Goal: Navigation & Orientation: Go to known website

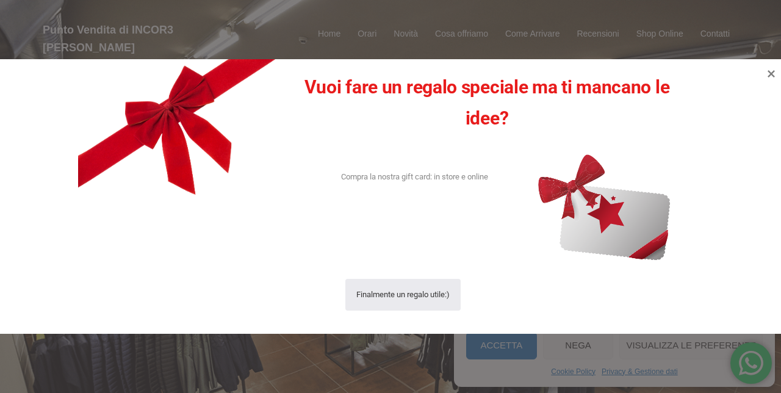
click at [772, 79] on icon at bounding box center [771, 73] width 15 height 15
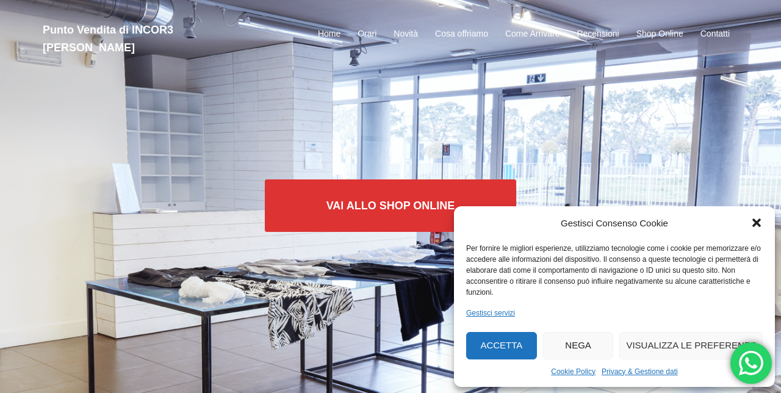
click at [465, 365] on div "Gestisci Consenso Cookie Per fornire le migliori esperienze, utilizziamo tecnol…" at bounding box center [614, 296] width 321 height 181
click at [512, 345] on button "Accetta" at bounding box center [501, 345] width 71 height 27
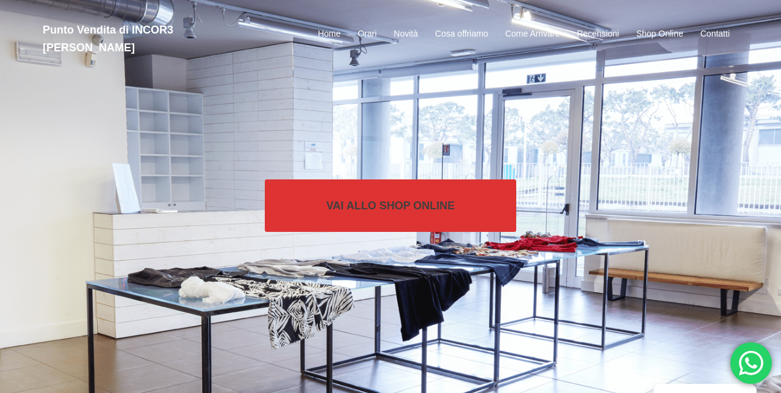
click at [421, 192] on link "Vai allo SHOP ONLINE" at bounding box center [391, 205] width 252 height 52
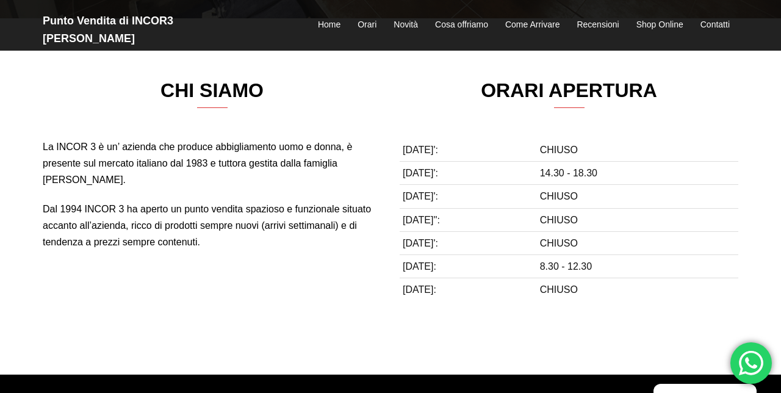
scroll to position [376, 0]
